Goal: Transaction & Acquisition: Purchase product/service

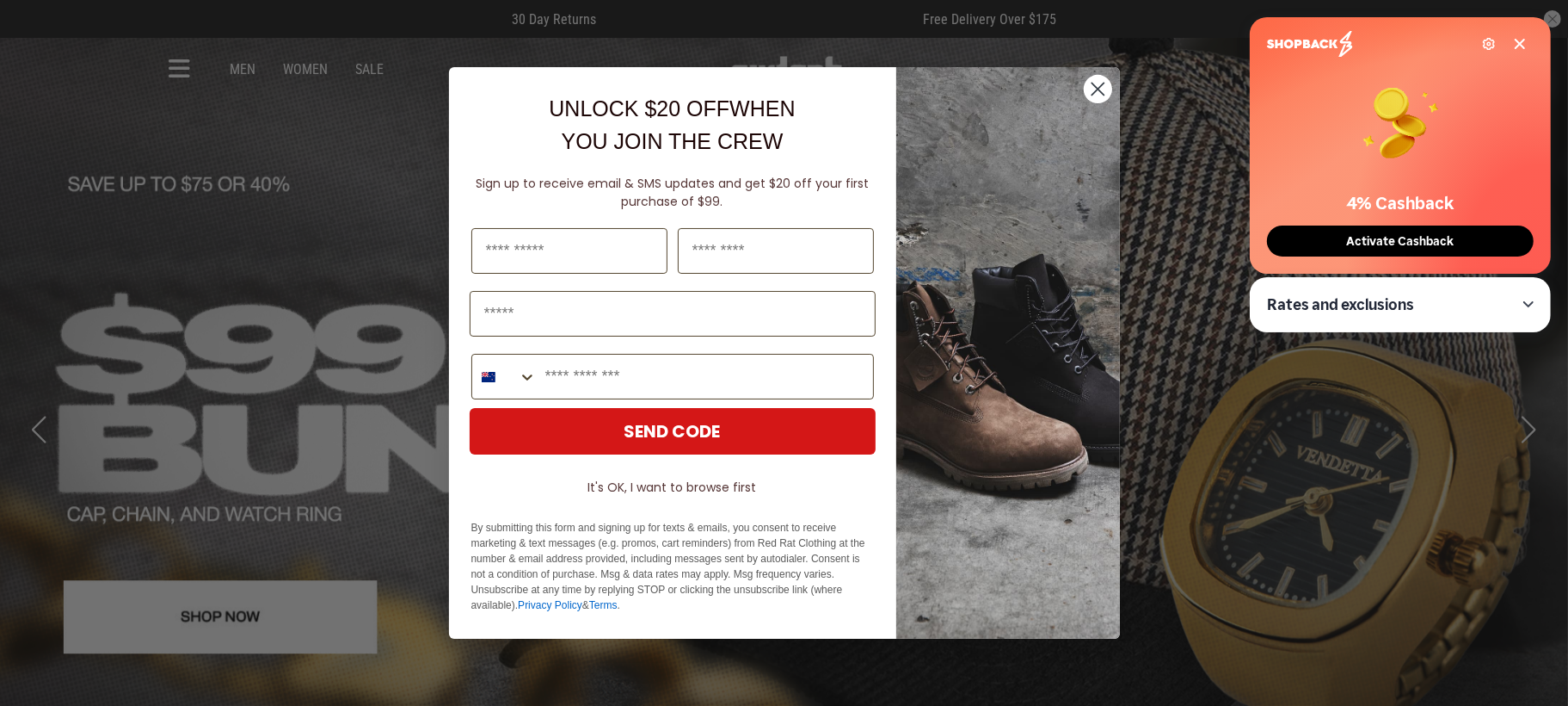
click at [1088, 102] on icon "Close dialog" at bounding box center [1098, 89] width 30 height 30
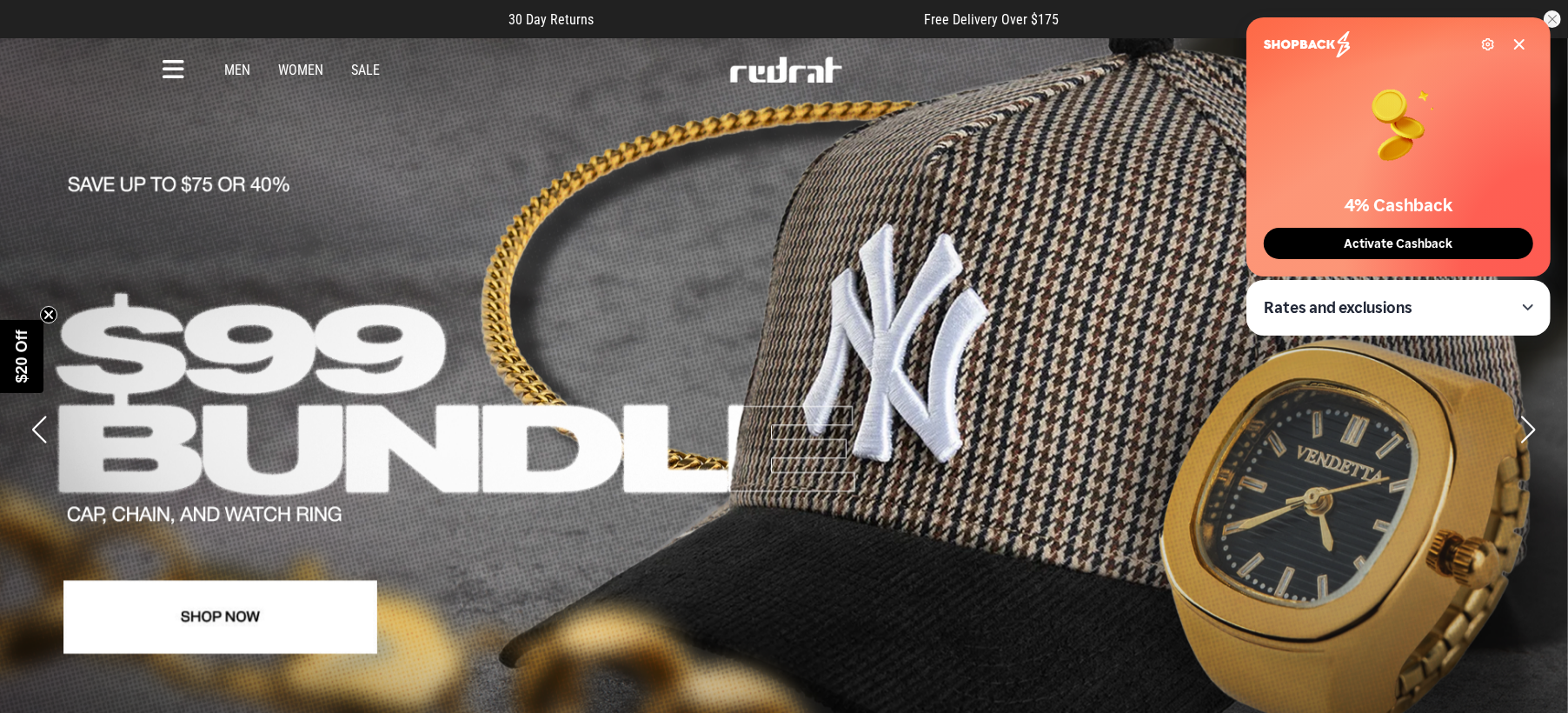
click at [173, 65] on icon at bounding box center [173, 70] width 21 height 28
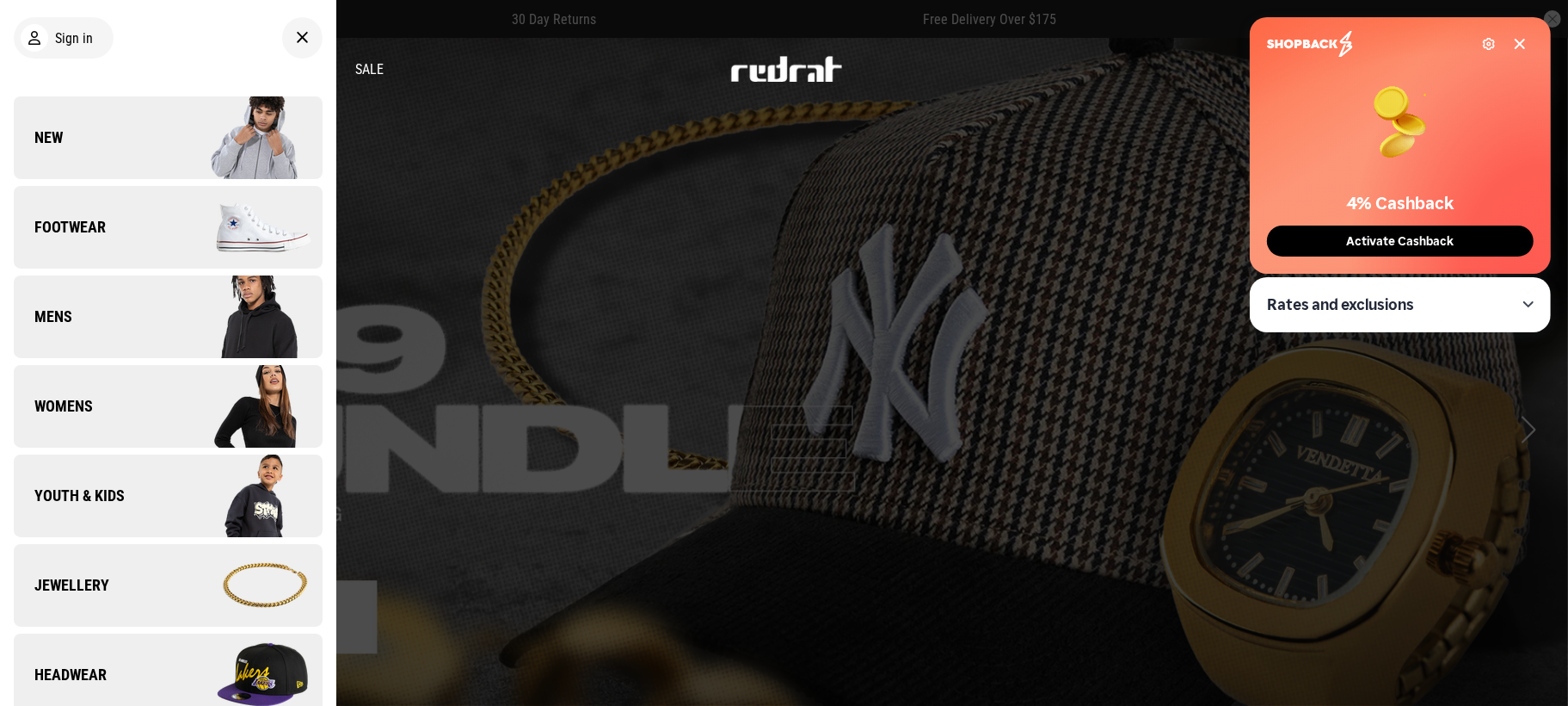
click at [106, 423] on link "Womens" at bounding box center [168, 406] width 309 height 83
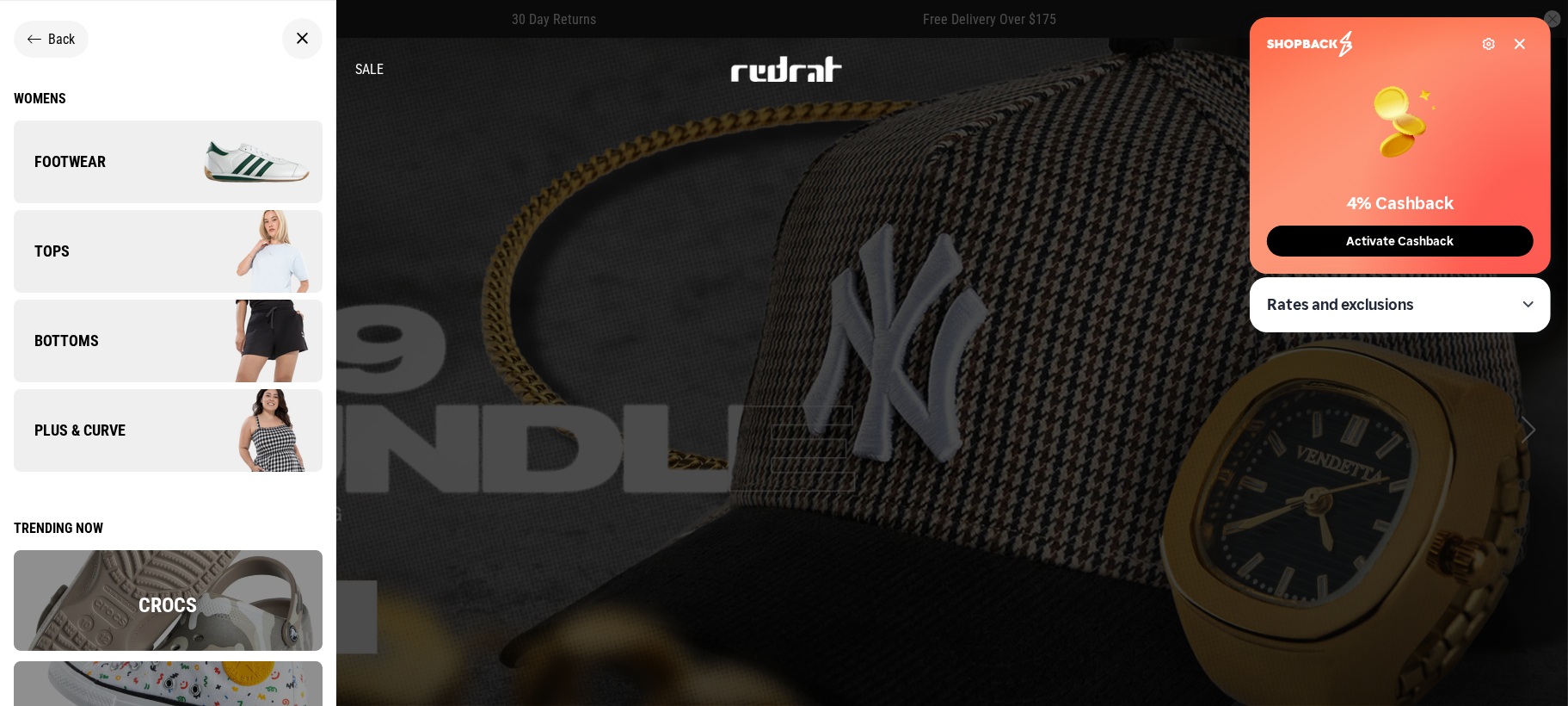
click at [187, 335] on img at bounding box center [245, 341] width 154 height 86
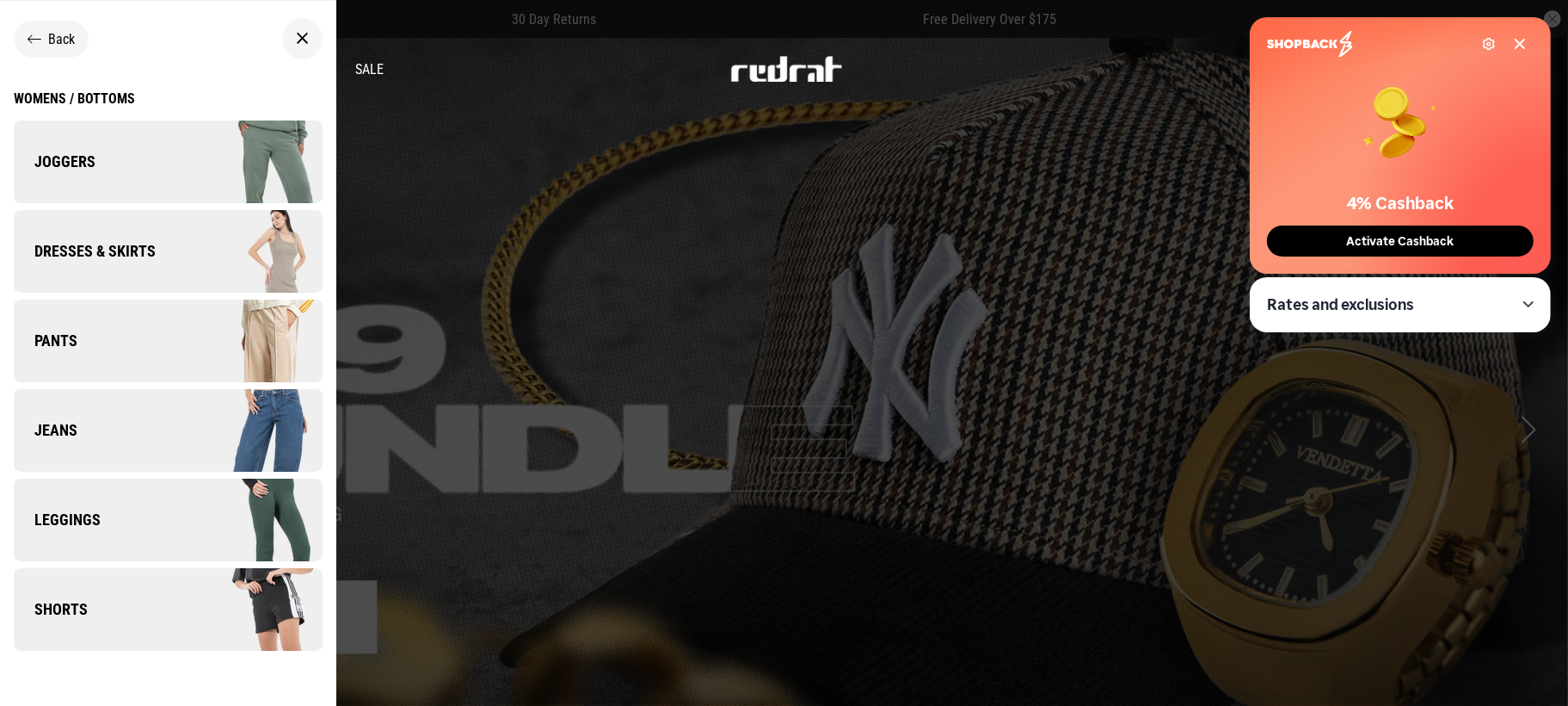
click at [57, 618] on span "Shorts" at bounding box center [51, 608] width 74 height 20
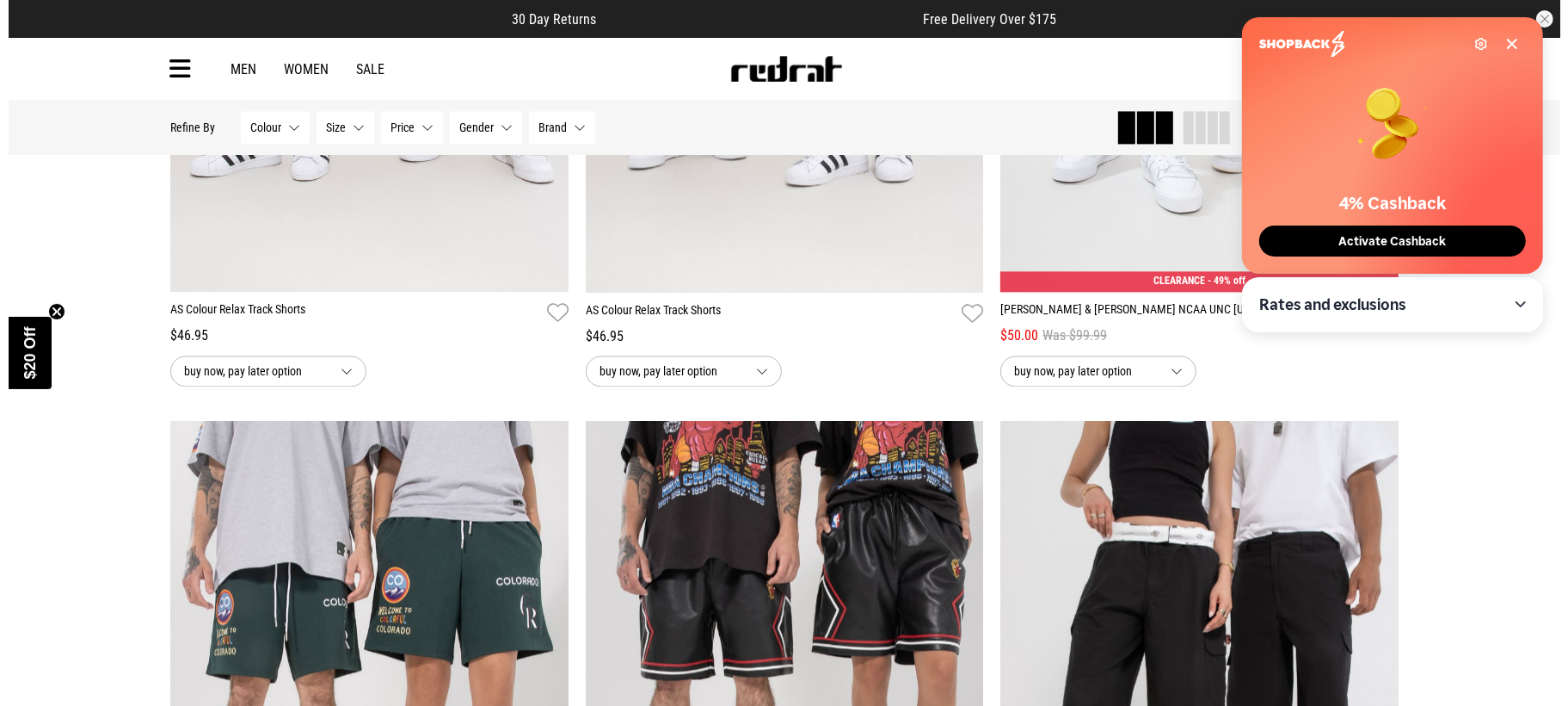
scroll to position [3226, 0]
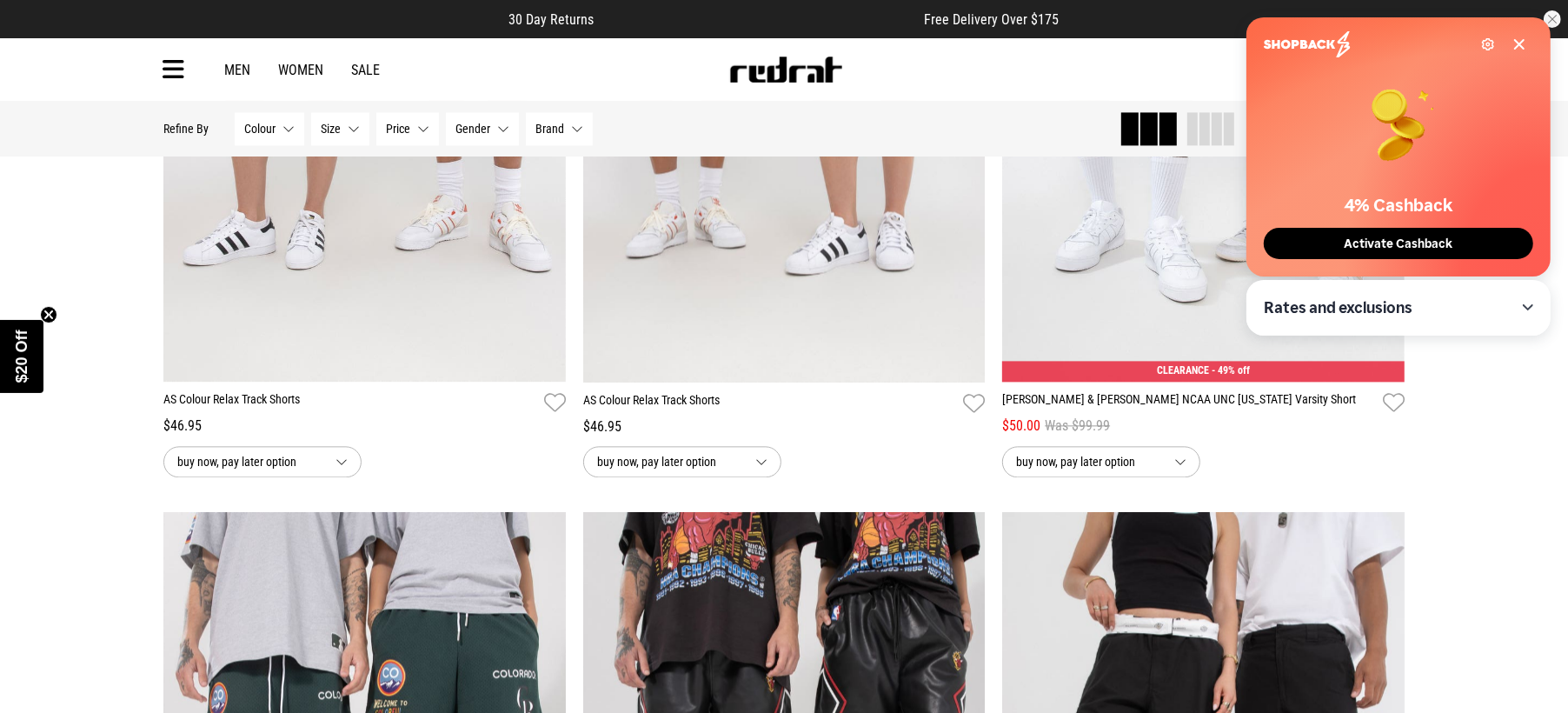
click at [144, 89] on div "Men Women Sale Sign in New Back Footwear Back Mens Back Womens Back Youth & Kid…" at bounding box center [784, 69] width 1568 height 62
click at [159, 70] on div "Men Women Sale Sign in New Back Footwear Back Mens Back Womens Back Youth & Kid…" at bounding box center [784, 69] width 1269 height 62
click at [178, 68] on icon at bounding box center [173, 70] width 21 height 28
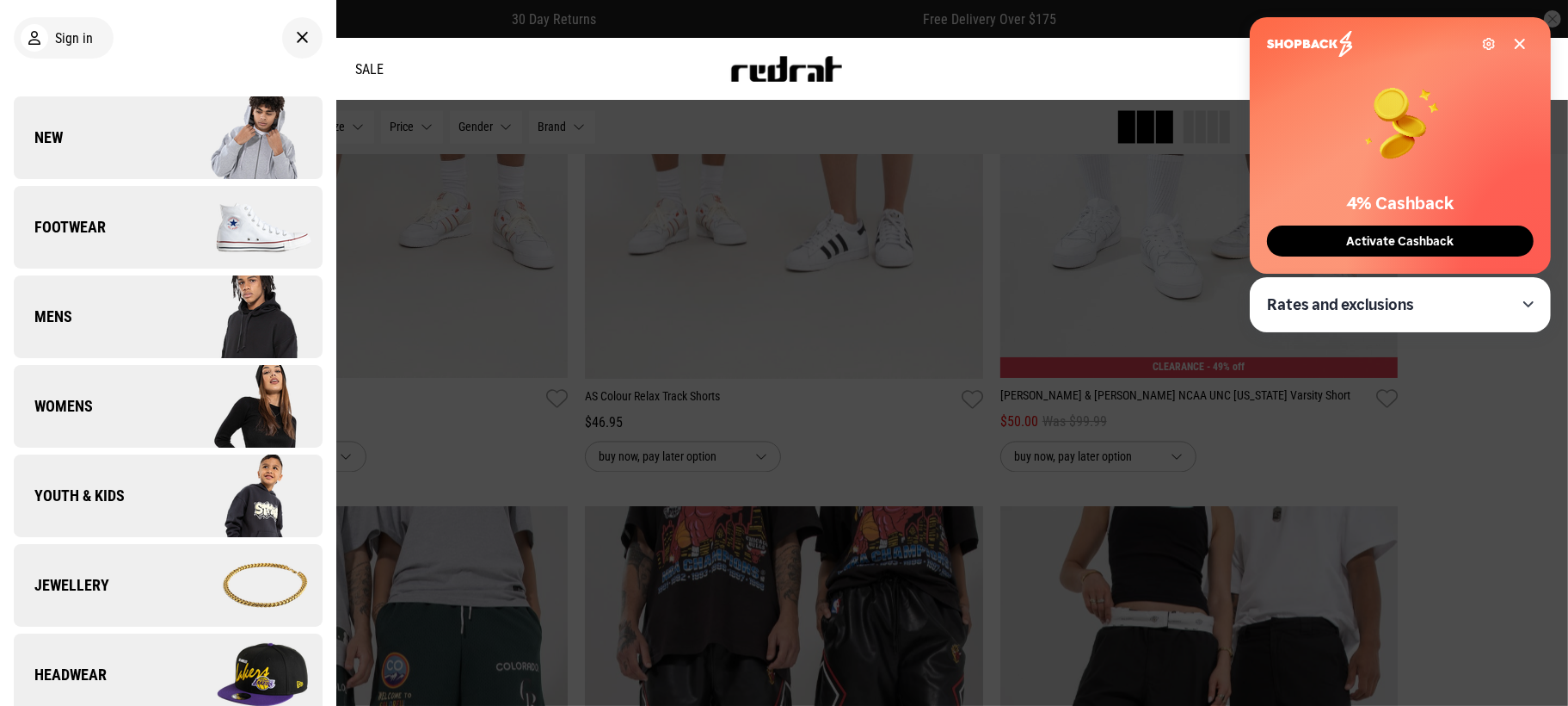
drag, startPoint x: 114, startPoint y: 403, endPoint x: 177, endPoint y: 355, distance: 79.2
click at [114, 403] on link "Womens" at bounding box center [168, 406] width 309 height 83
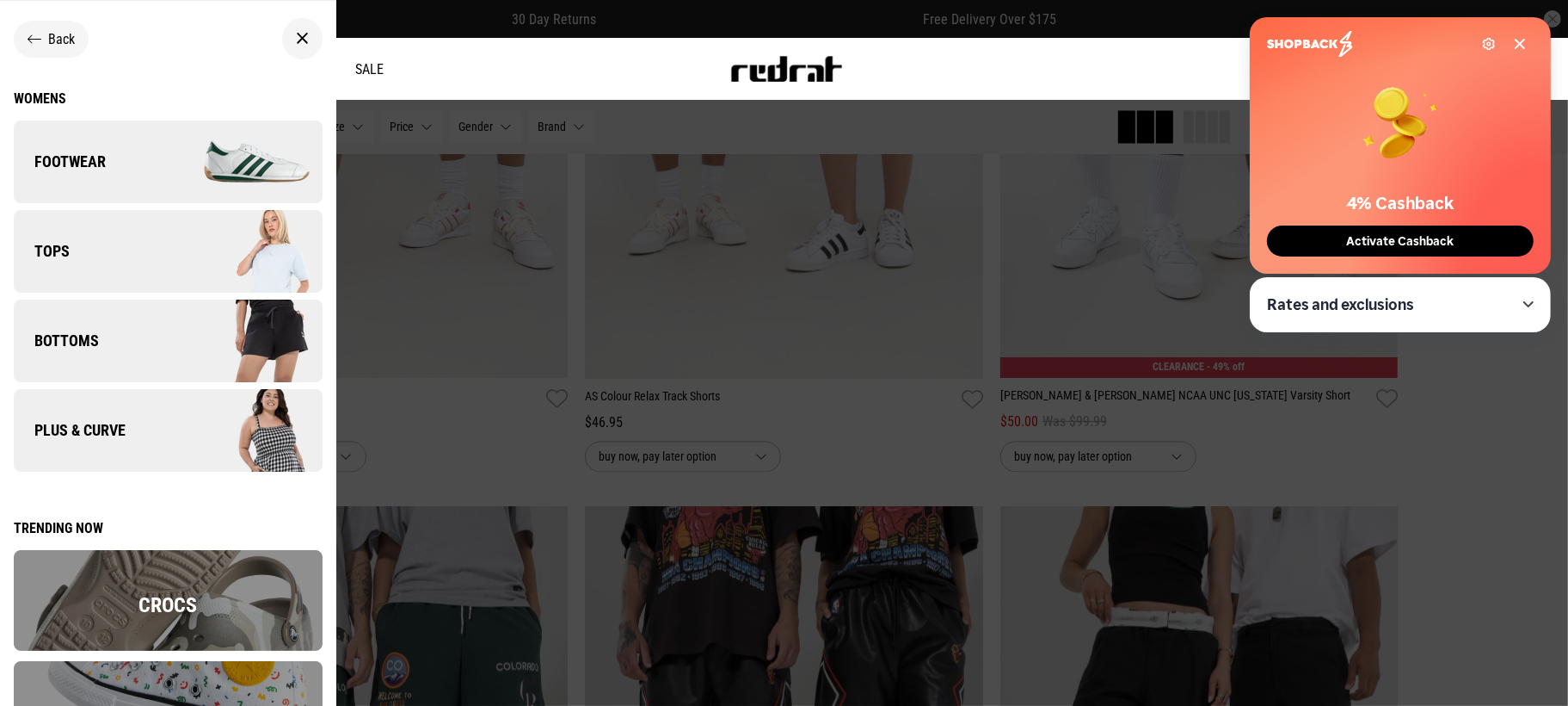
click at [115, 330] on link "Bottoms" at bounding box center [168, 341] width 309 height 83
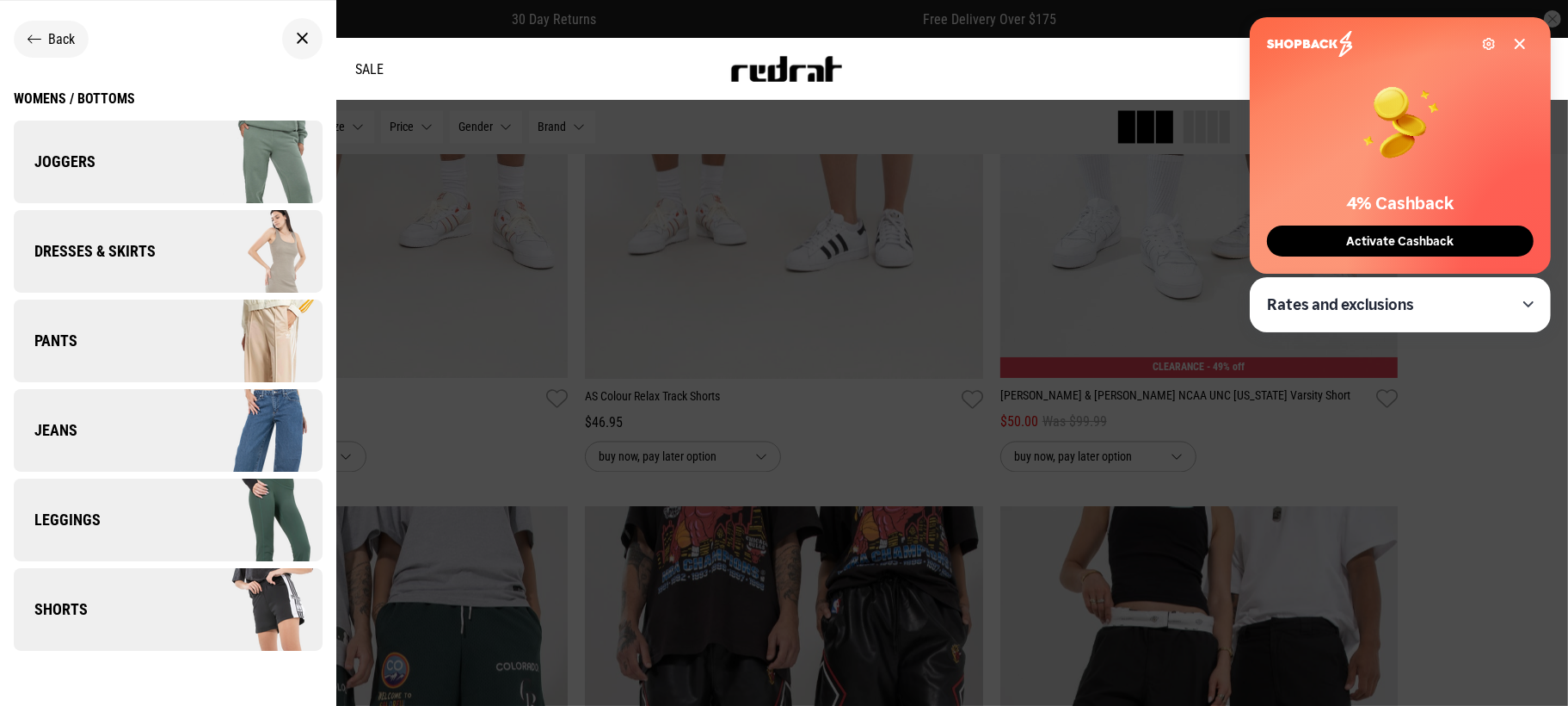
click at [220, 511] on img at bounding box center [245, 520] width 154 height 86
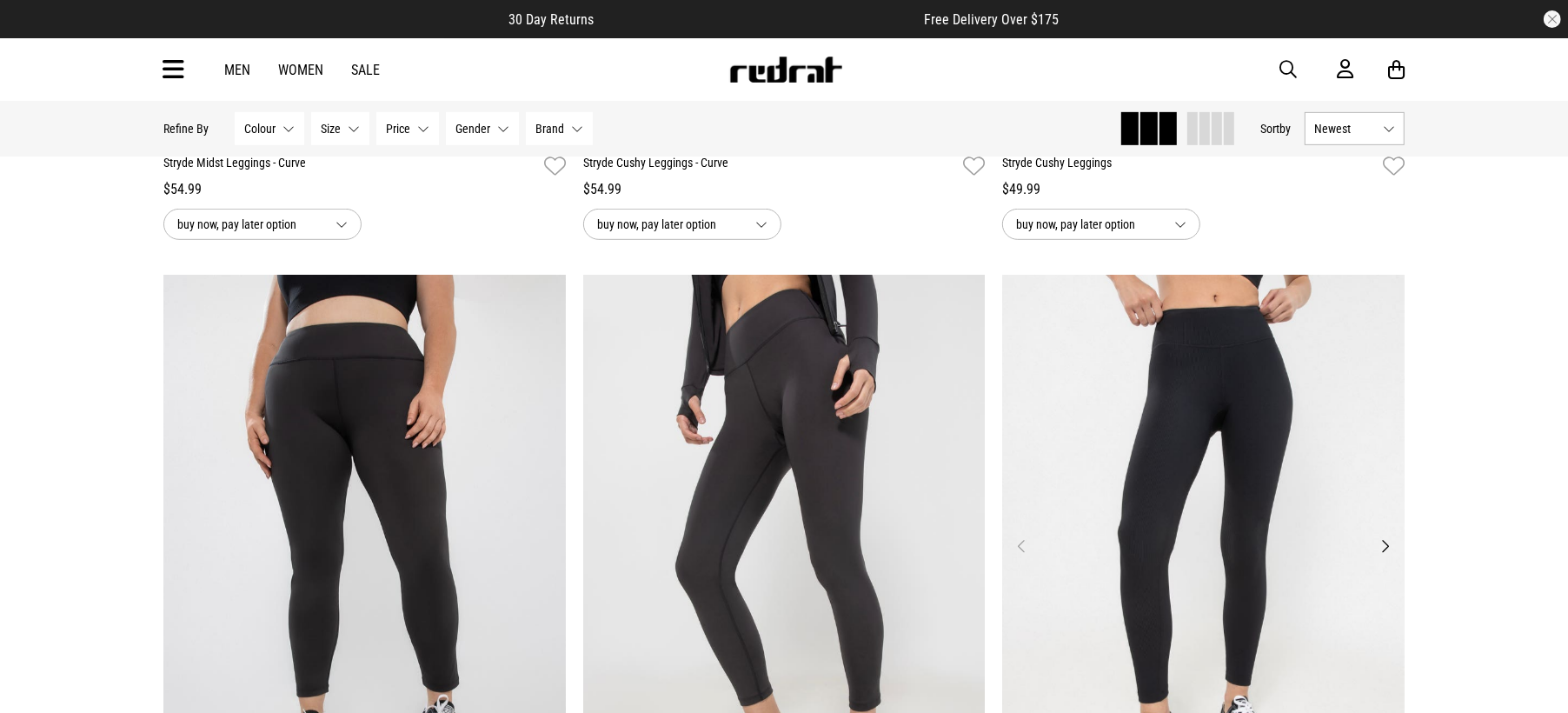
scroll to position [869, 0]
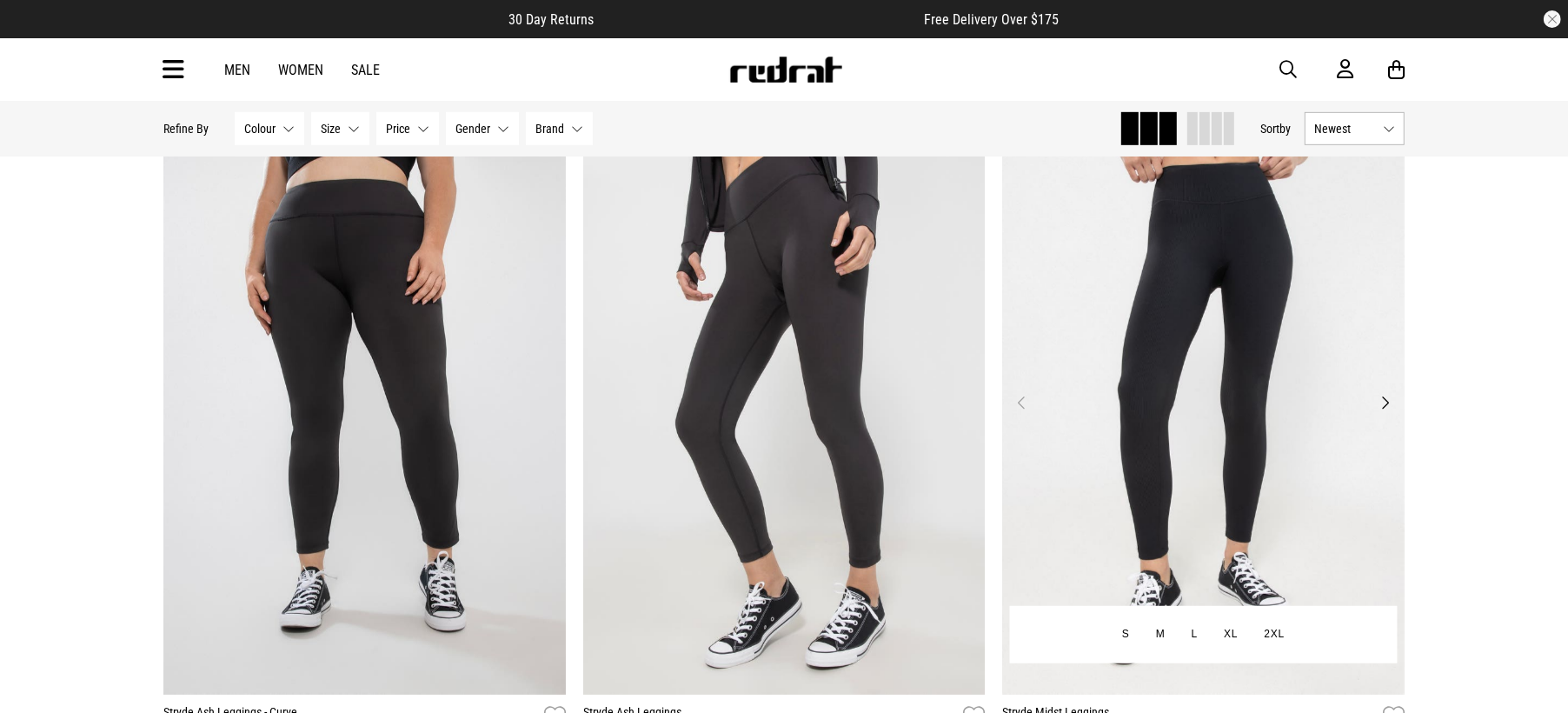
click at [1118, 445] on img at bounding box center [1203, 413] width 403 height 563
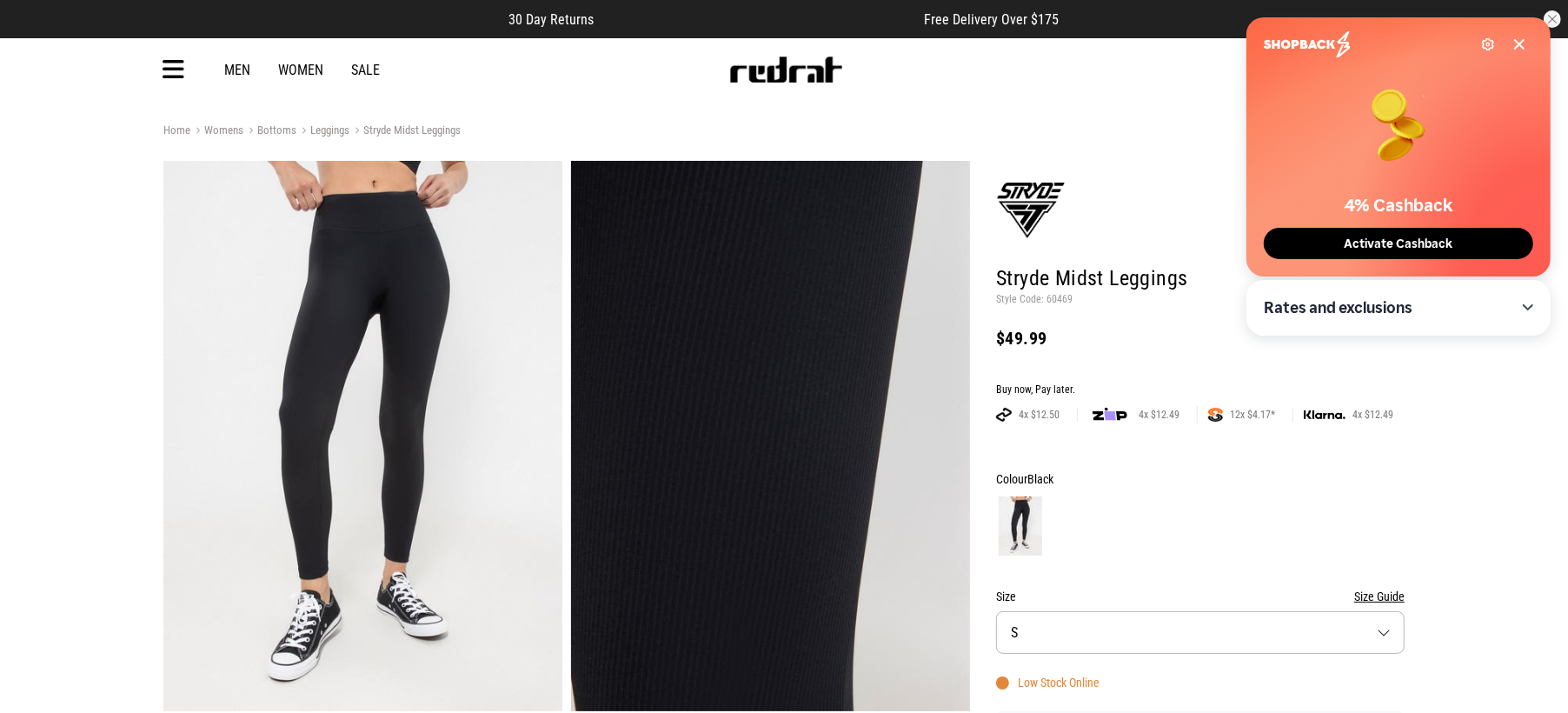
click at [814, 385] on img at bounding box center [770, 436] width 399 height 550
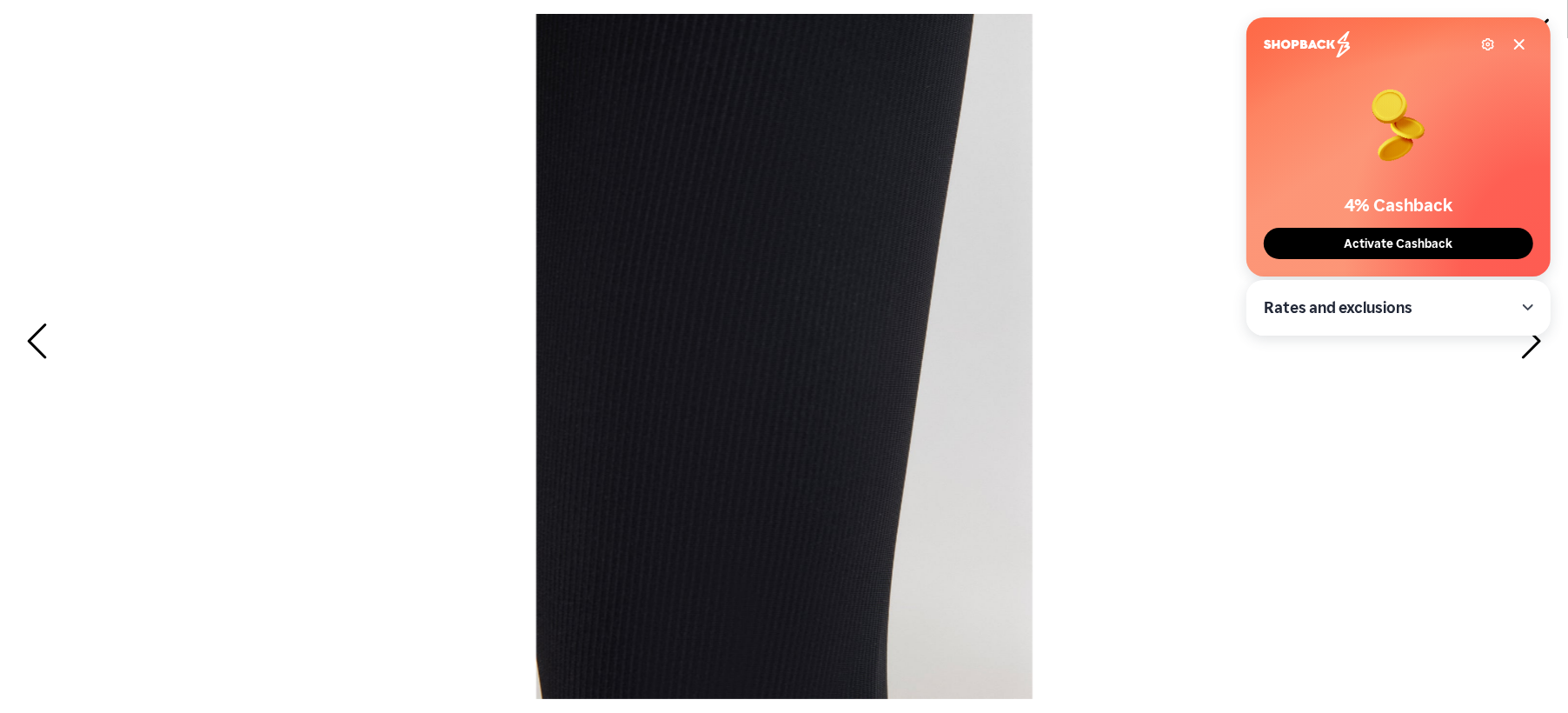
click at [1534, 359] on span "Next" at bounding box center [1529, 342] width 27 height 51
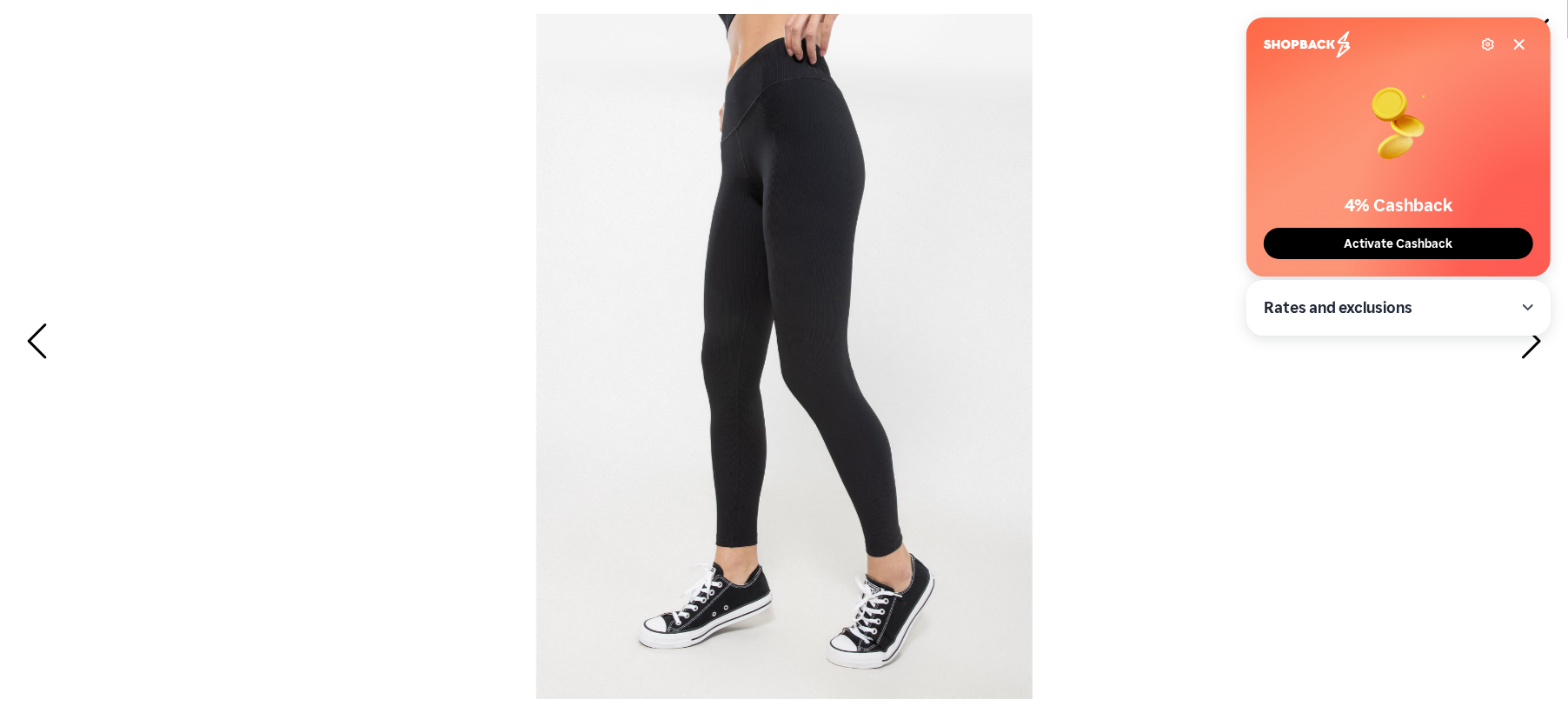
click at [1534, 359] on span "Next" at bounding box center [1529, 342] width 27 height 51
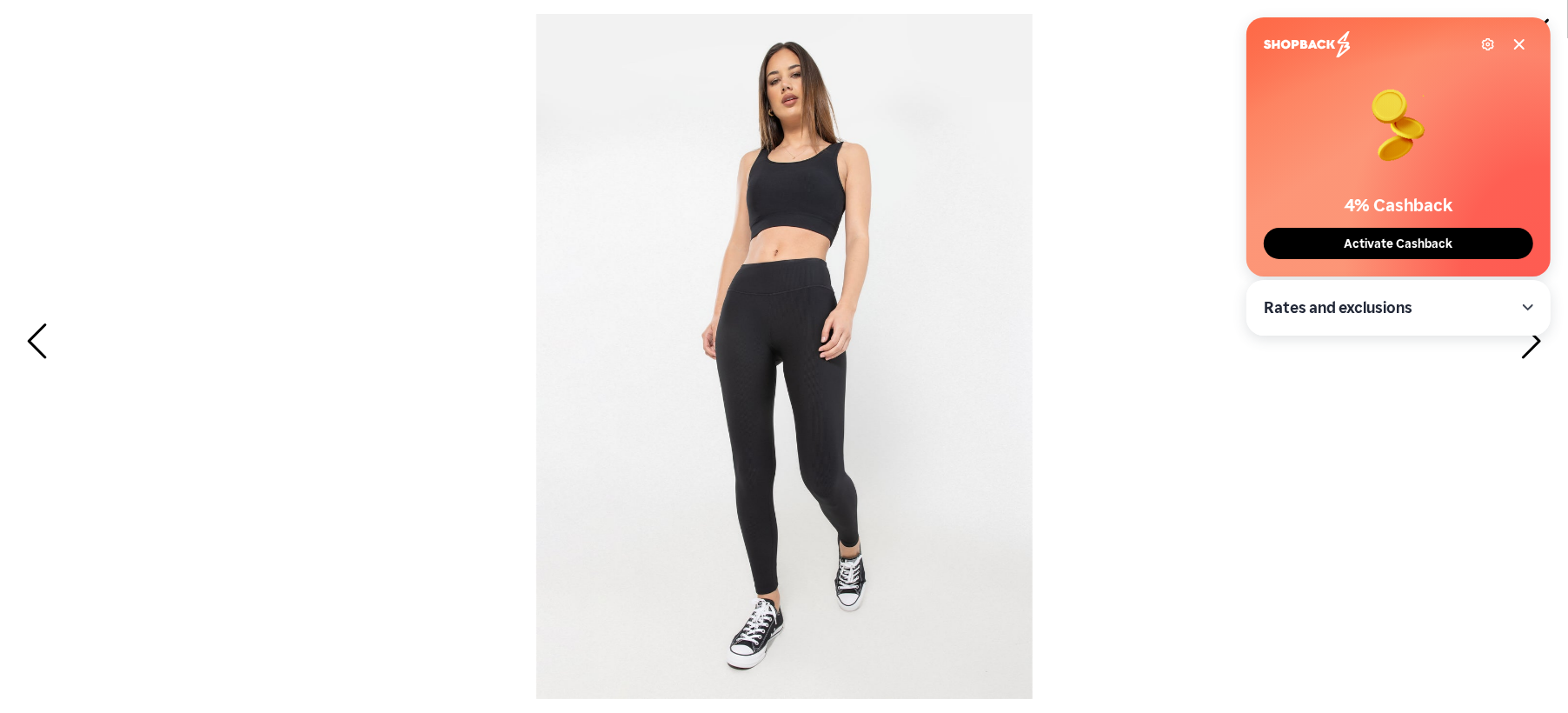
click at [1534, 359] on span "Next" at bounding box center [1529, 342] width 27 height 51
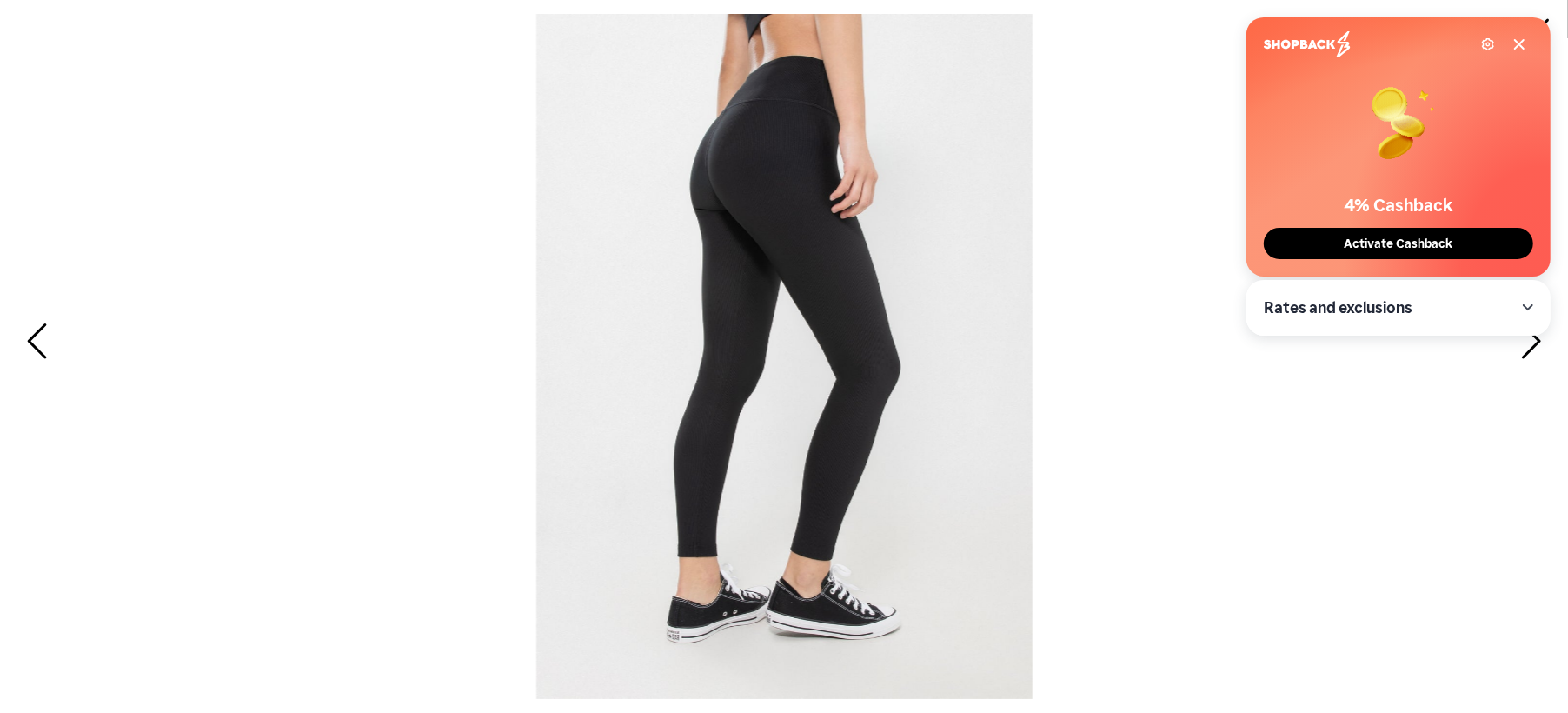
click at [1527, 57] on div "Settings 4% Cashback Activate Cashback" at bounding box center [1399, 147] width 304 height 259
click at [1519, 43] on icon at bounding box center [1520, 44] width 9 height 9
